Goal: Transaction & Acquisition: Book appointment/travel/reservation

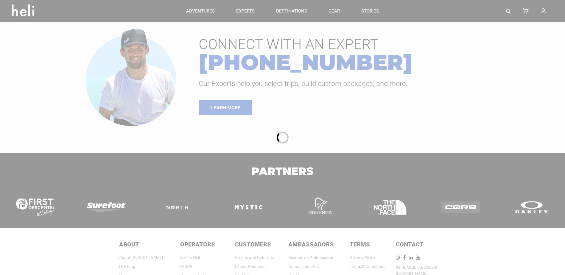
type input "Cat Skiing"
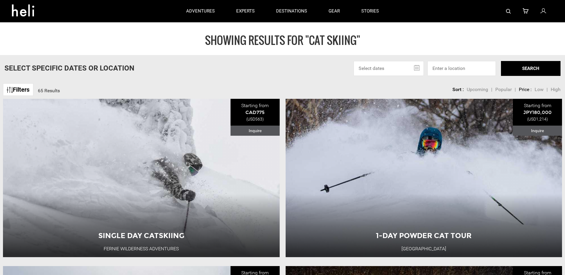
click at [416, 66] on input "text" at bounding box center [389, 68] width 70 height 15
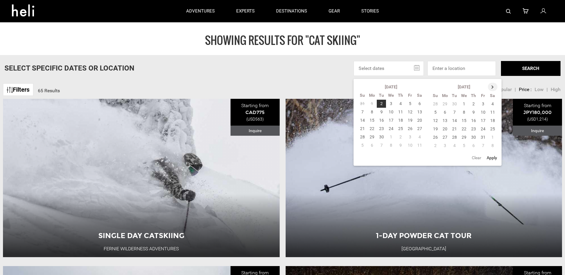
click at [495, 86] on th at bounding box center [493, 87] width 10 height 8
click at [465, 138] on td "28" at bounding box center [464, 137] width 10 height 8
click at [493, 158] on button "Apply" at bounding box center [492, 158] width 14 height 11
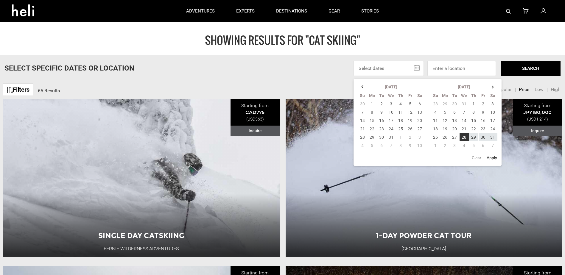
type input "[DATE] - [DATE]"
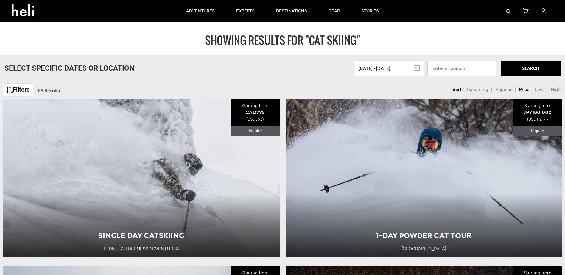
click at [465, 65] on input at bounding box center [461, 68] width 69 height 15
type input "Banff, [GEOGRAPHIC_DATA], [GEOGRAPHIC_DATA]"
click at [517, 69] on button "SEARCH" at bounding box center [531, 68] width 60 height 15
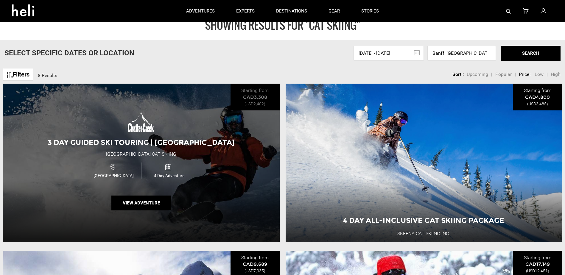
scroll to position [30, 0]
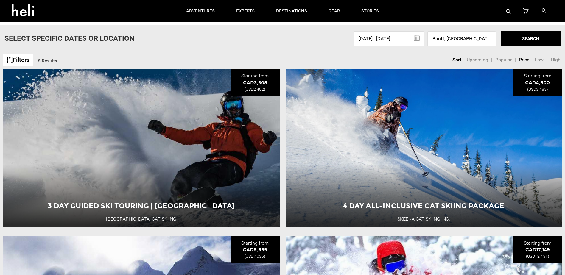
click at [15, 57] on link "Filters" at bounding box center [18, 60] width 30 height 13
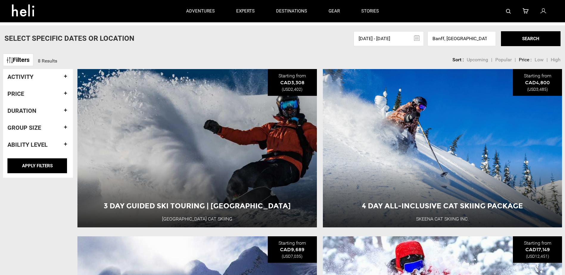
click at [63, 110] on h4 "Duration" at bounding box center [37, 111] width 61 height 7
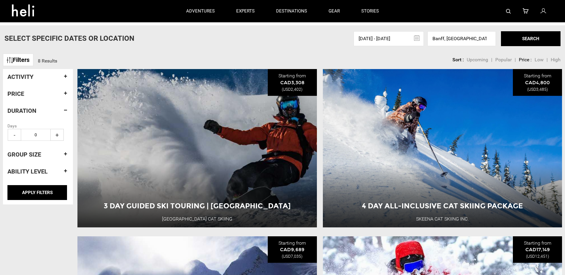
click at [56, 135] on span "+" at bounding box center [56, 135] width 13 height 12
type input "1"
click at [67, 153] on h4 "Group size" at bounding box center [37, 154] width 61 height 7
click at [57, 154] on span "+" at bounding box center [56, 152] width 13 height 12
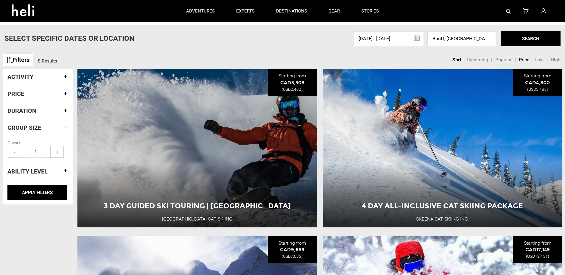
type input "2"
click at [48, 192] on input "APPLY FILTERS" at bounding box center [37, 192] width 60 height 15
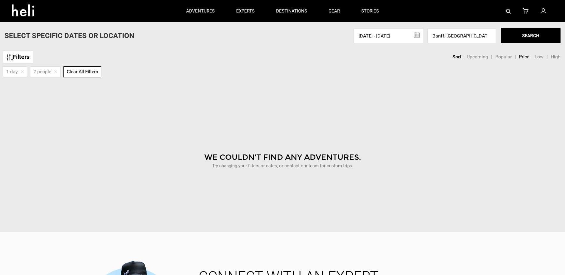
click at [21, 56] on link "Filters" at bounding box center [18, 57] width 30 height 13
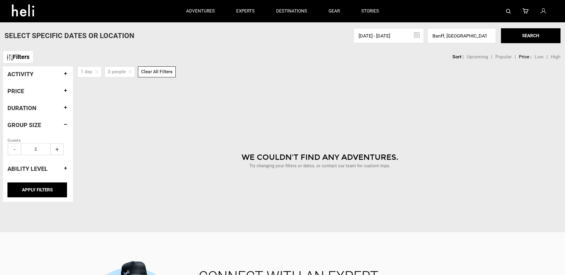
click at [65, 73] on h4 "Activity" at bounding box center [37, 74] width 61 height 7
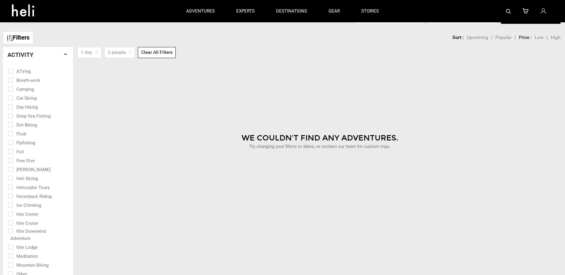
scroll to position [30, 0]
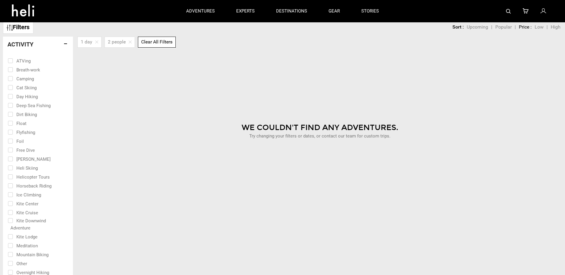
click at [11, 87] on input "checkbox" at bounding box center [34, 87] width 52 height 9
checkbox input "true"
click at [94, 123] on div "We Couldn't Find Any Adventures." at bounding box center [320, 127] width 482 height 11
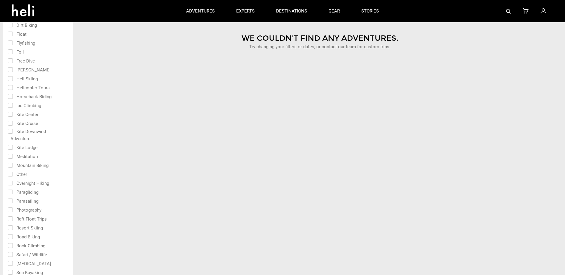
scroll to position [0, 0]
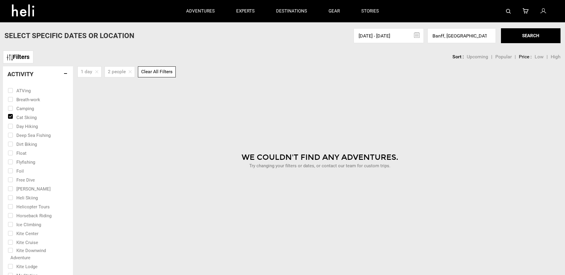
click at [68, 73] on h4 "Activity" at bounding box center [37, 74] width 61 height 7
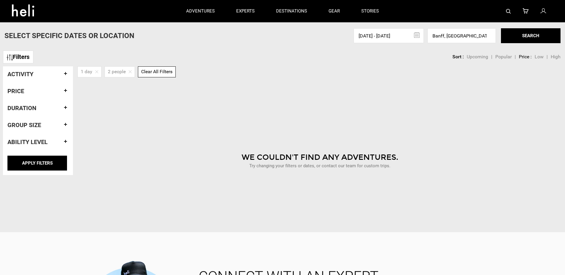
click at [65, 141] on h4 "Ability Level" at bounding box center [37, 142] width 61 height 7
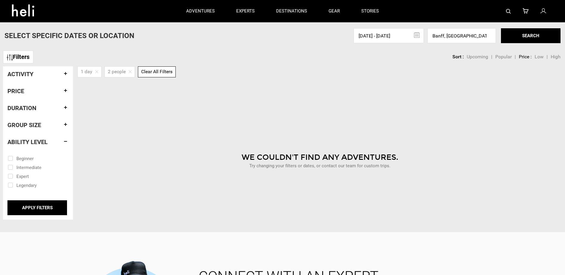
click at [66, 141] on h4 "Ability Level" at bounding box center [37, 142] width 61 height 7
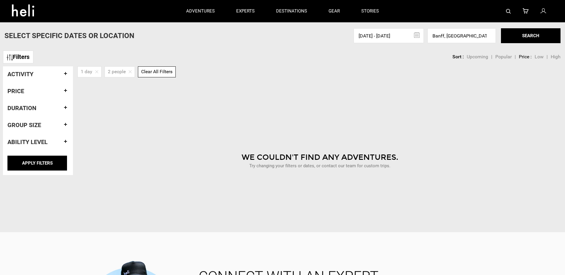
click at [66, 107] on h4 "Duration" at bounding box center [37, 108] width 61 height 7
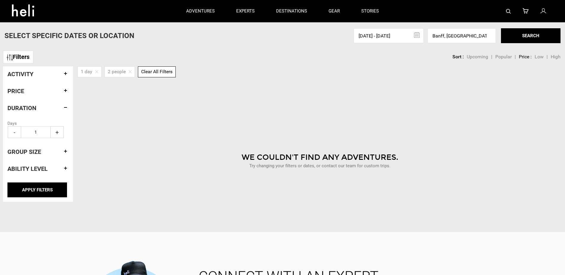
click at [8, 130] on span "-" at bounding box center [14, 132] width 13 height 12
type input "0"
click at [39, 190] on input "APPLY FILTERS" at bounding box center [37, 190] width 60 height 15
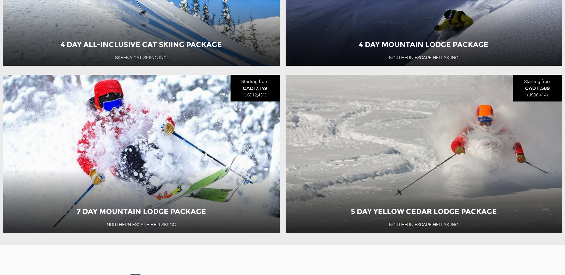
scroll to position [209, 0]
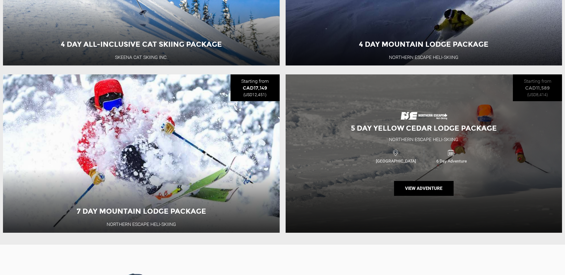
click at [436, 143] on div "Northern Escape Heli-Skiing" at bounding box center [423, 139] width 69 height 7
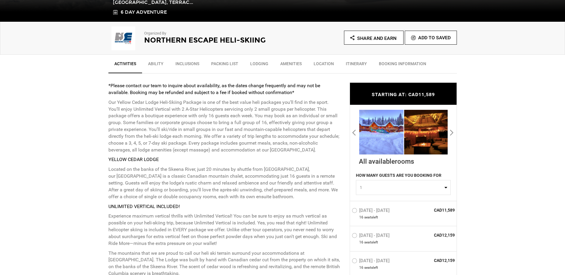
scroll to position [209, 0]
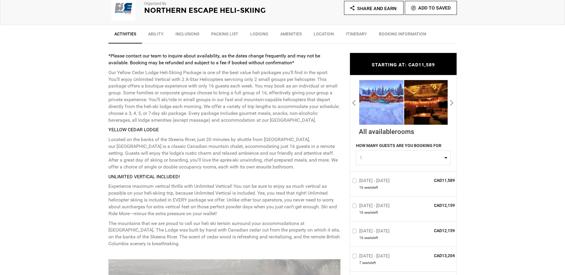
click at [387, 106] on img at bounding box center [381, 102] width 44 height 45
click at [451, 101] on button "Next" at bounding box center [452, 103] width 6 height 10
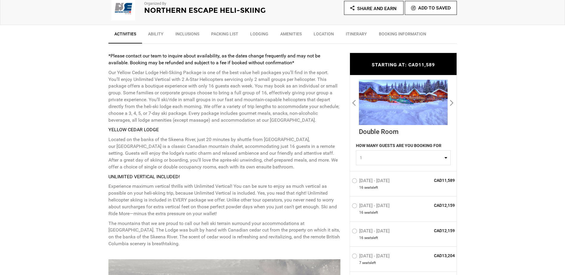
click at [451, 101] on button "Next" at bounding box center [452, 103] width 6 height 10
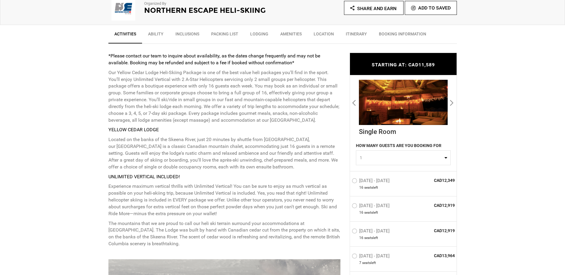
click at [451, 101] on button "Next" at bounding box center [452, 103] width 6 height 10
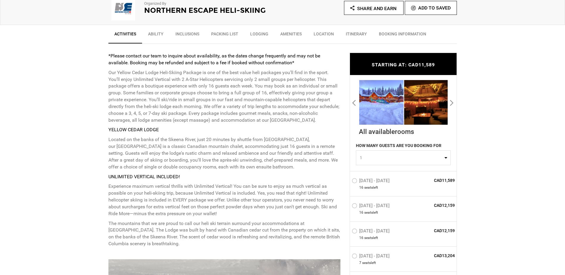
click at [451, 101] on button "Next" at bounding box center [452, 103] width 6 height 10
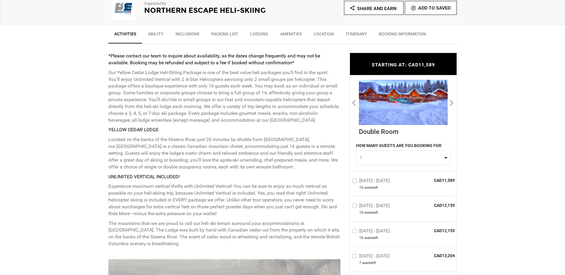
click at [452, 100] on button "Next" at bounding box center [452, 103] width 6 height 10
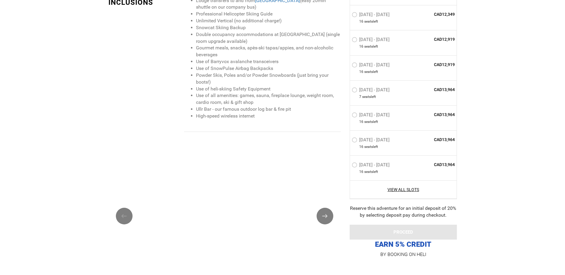
scroll to position [745, 0]
